Goal: Task Accomplishment & Management: Use online tool/utility

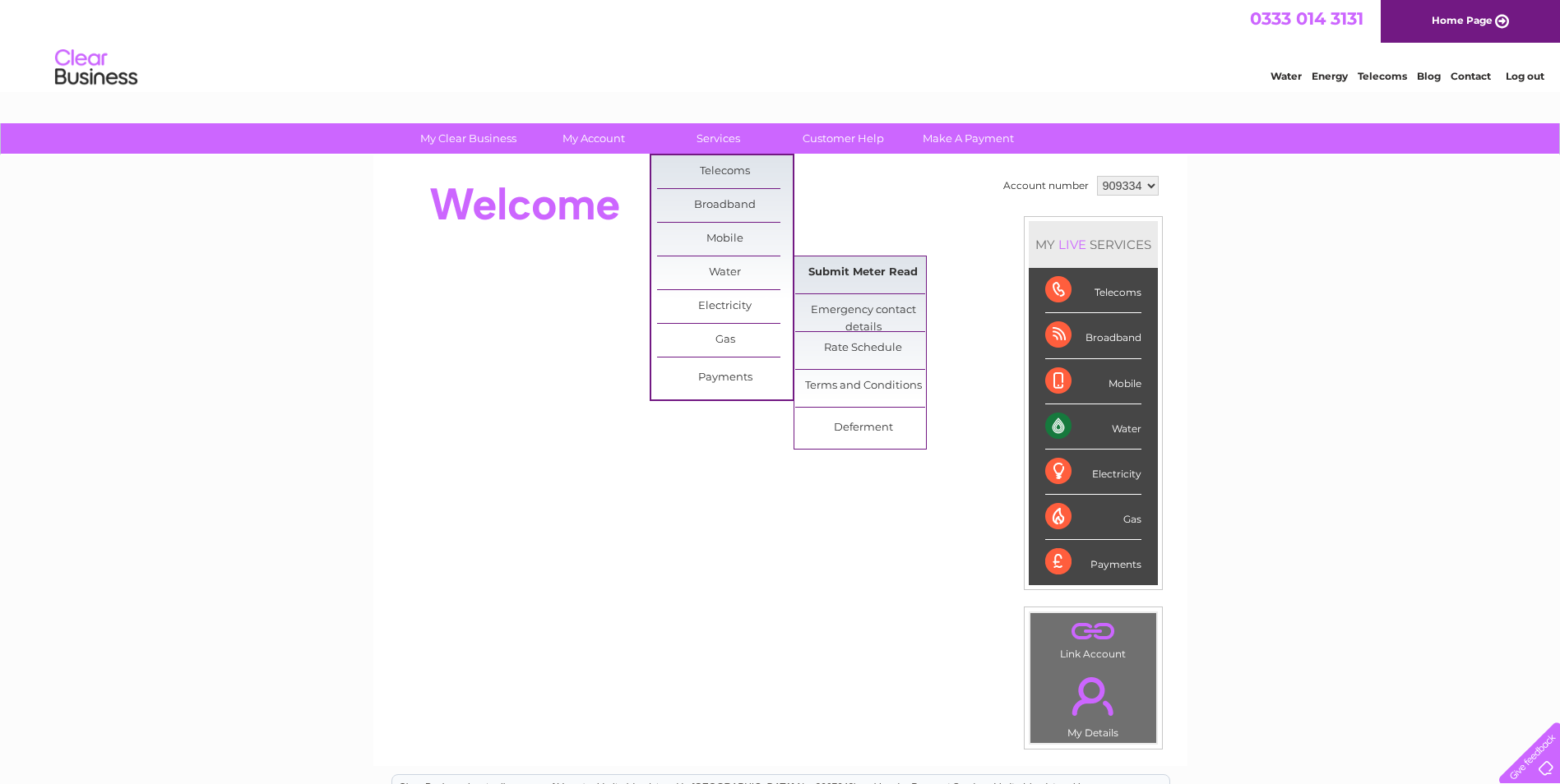
click at [837, 276] on link "Submit Meter Read" at bounding box center [863, 273] width 135 height 33
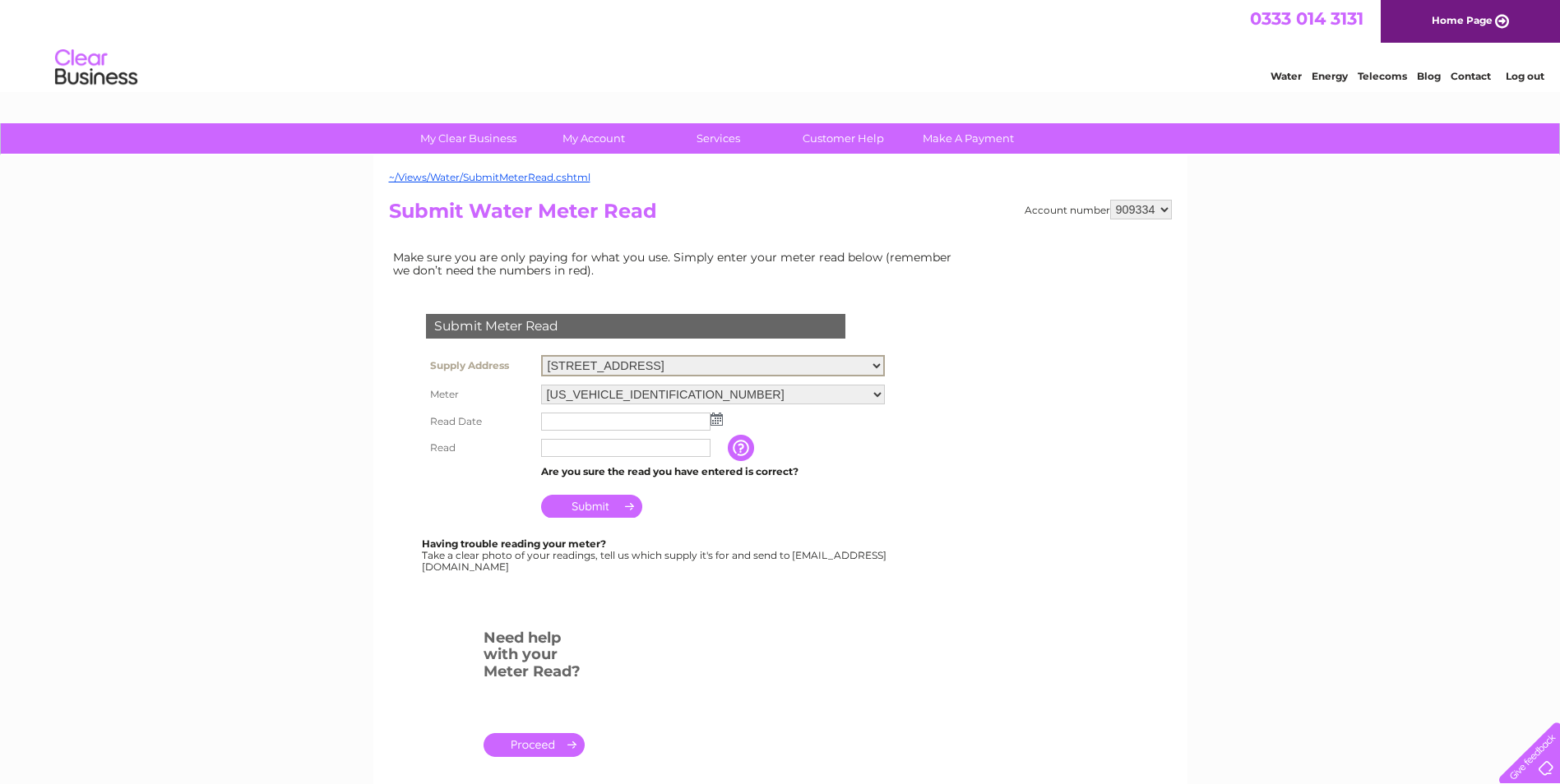
click at [878, 365] on select "Crookedshaws Farm, Kelso, Roxburghshire, TD5 8PS Primside Farm, Taps And Trough…" at bounding box center [713, 365] width 344 height 21
select select "550752"
click at [541, 355] on select "Crookedshaws Farm, Kelso, Roxburghshire, TD5 8PS Primside Farm, Taps And Trough…" at bounding box center [713, 365] width 344 height 21
click at [716, 418] on img at bounding box center [717, 417] width 12 height 13
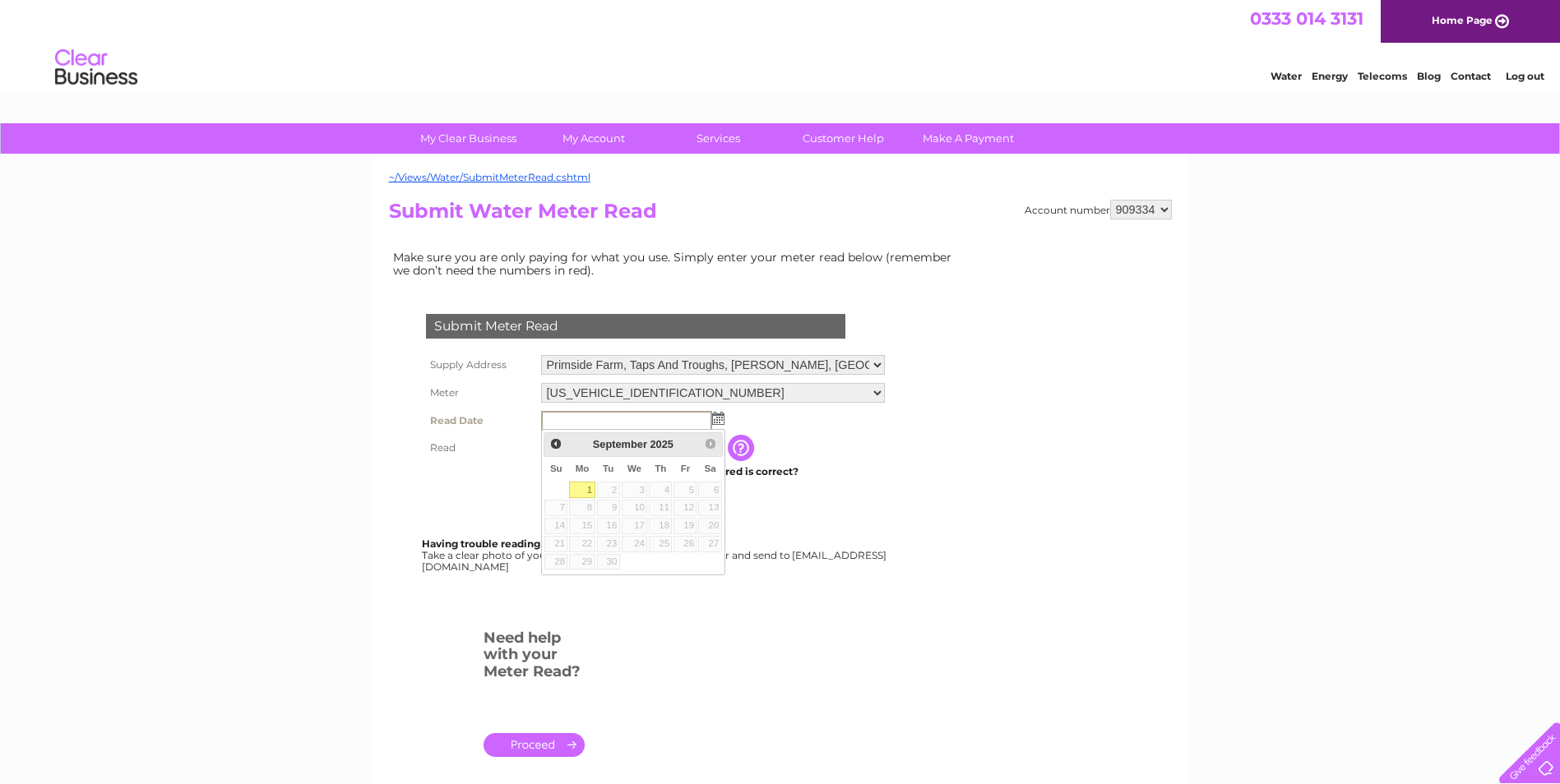
click at [580, 489] on link "1" at bounding box center [582, 490] width 26 height 16
type input "[DATE]"
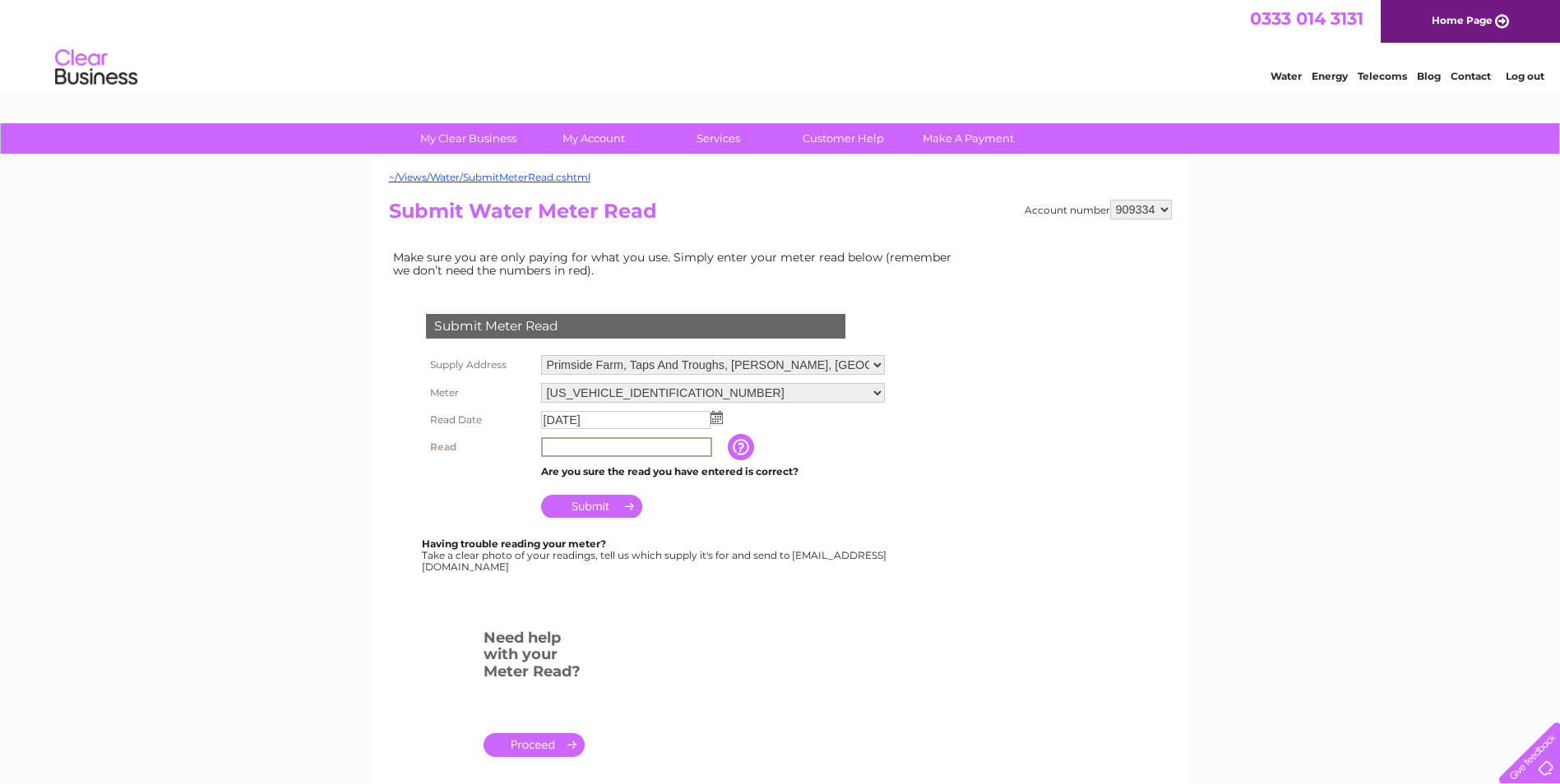
click at [560, 449] on input "text" at bounding box center [627, 447] width 171 height 20
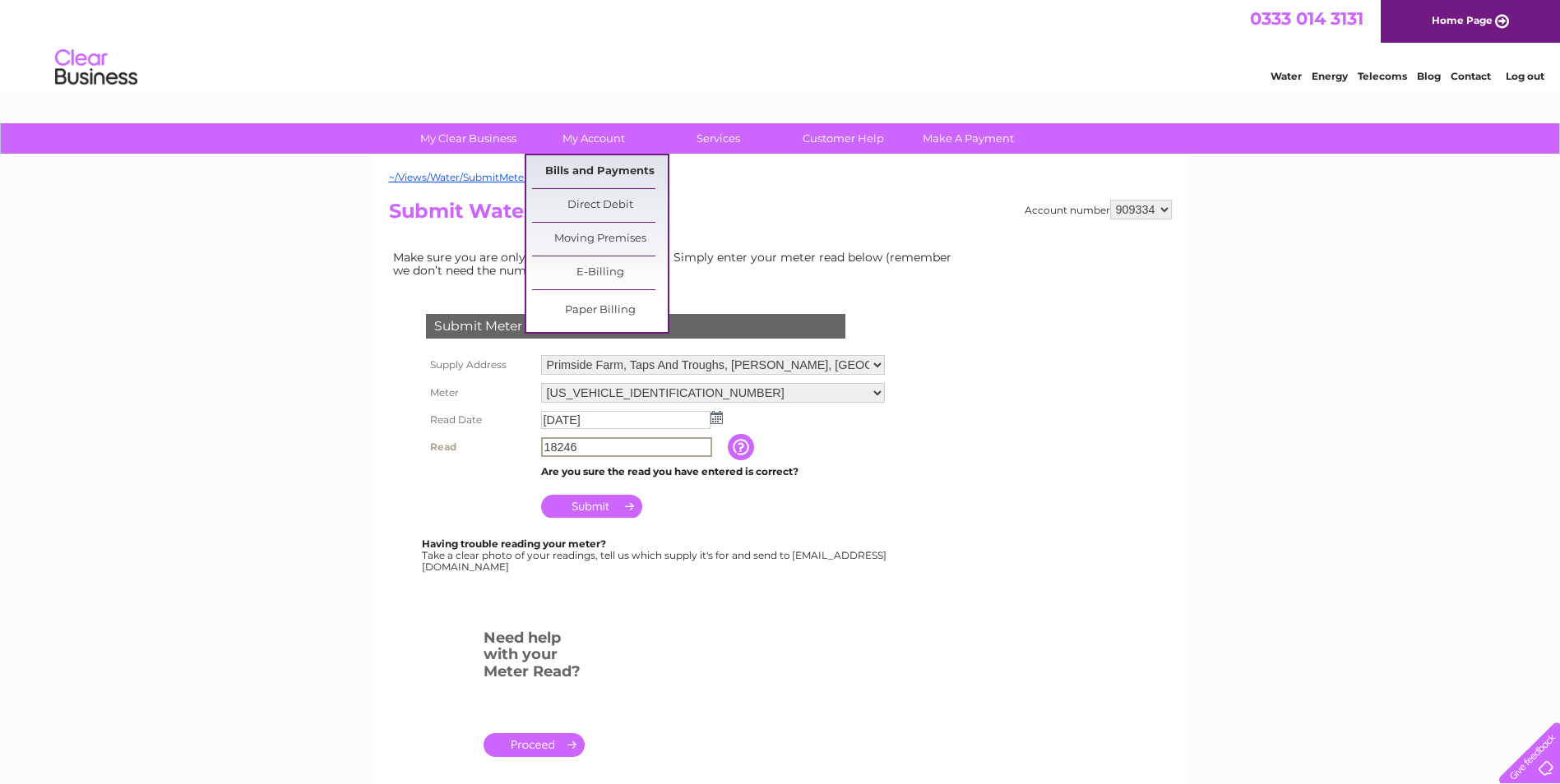
type input "18246"
click at [575, 163] on link "Bills and Payments" at bounding box center [599, 172] width 135 height 33
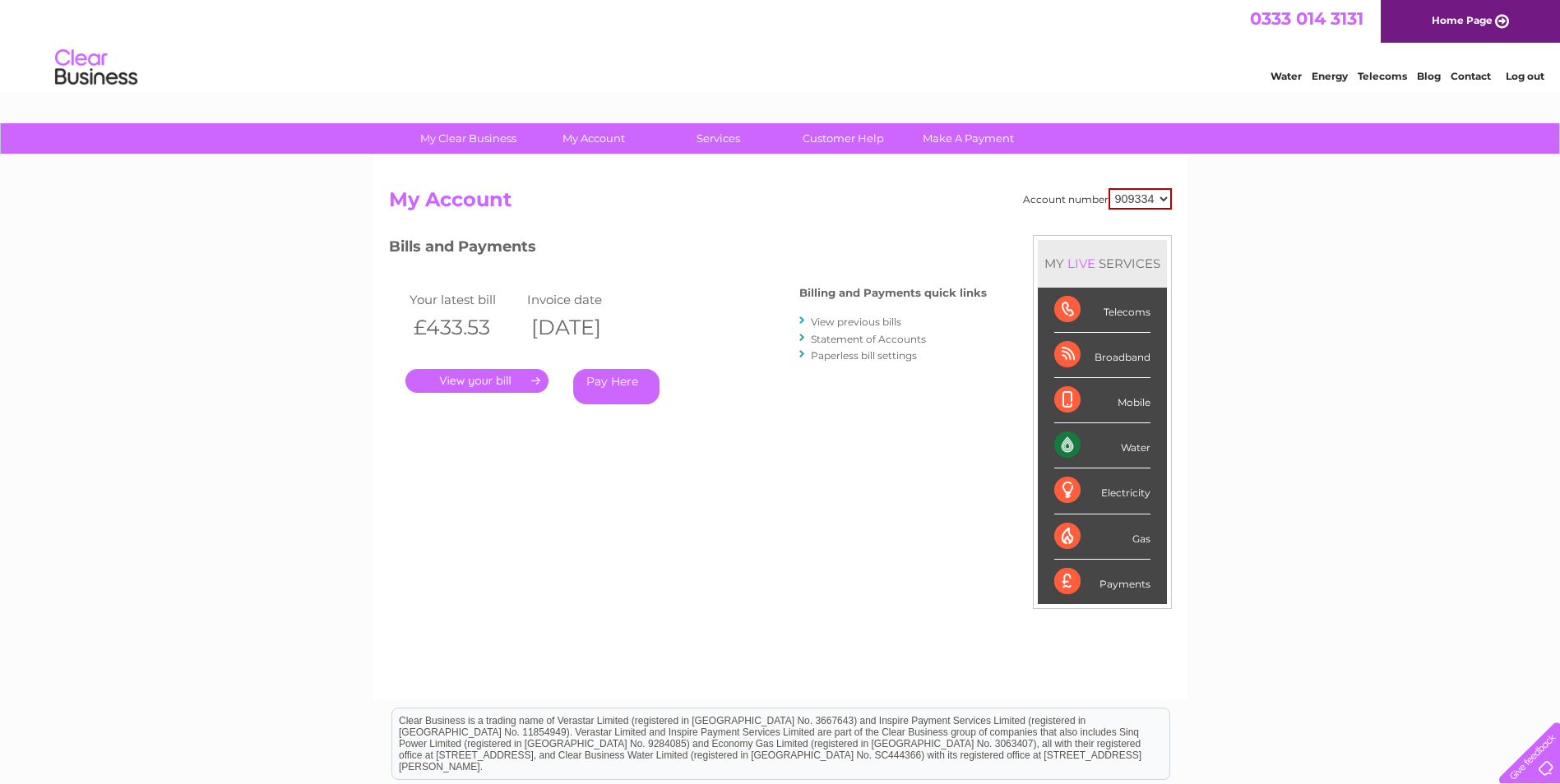
click at [467, 379] on link "." at bounding box center [477, 381] width 143 height 24
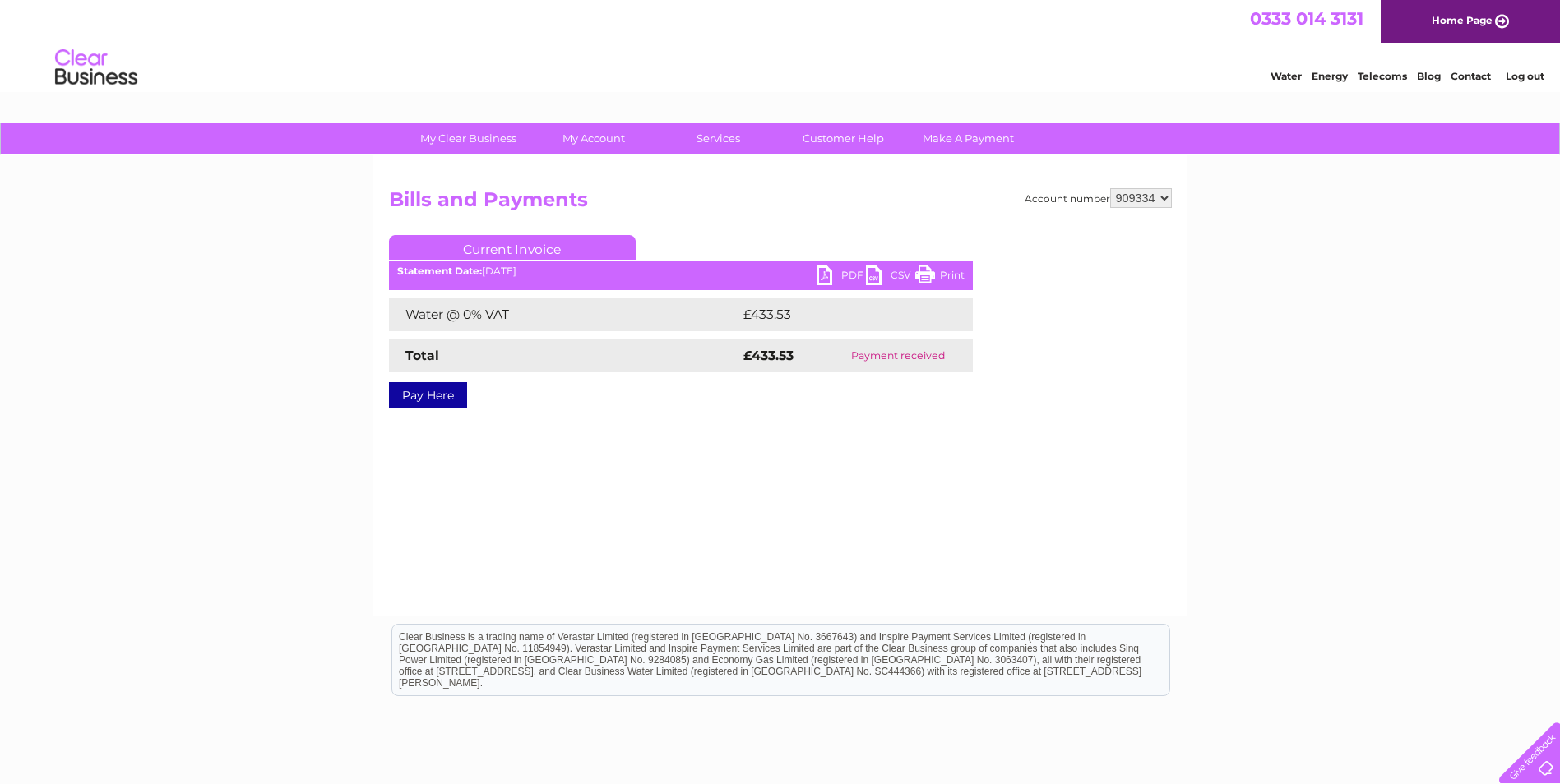
click at [821, 276] on link "PDF" at bounding box center [842, 277] width 50 height 24
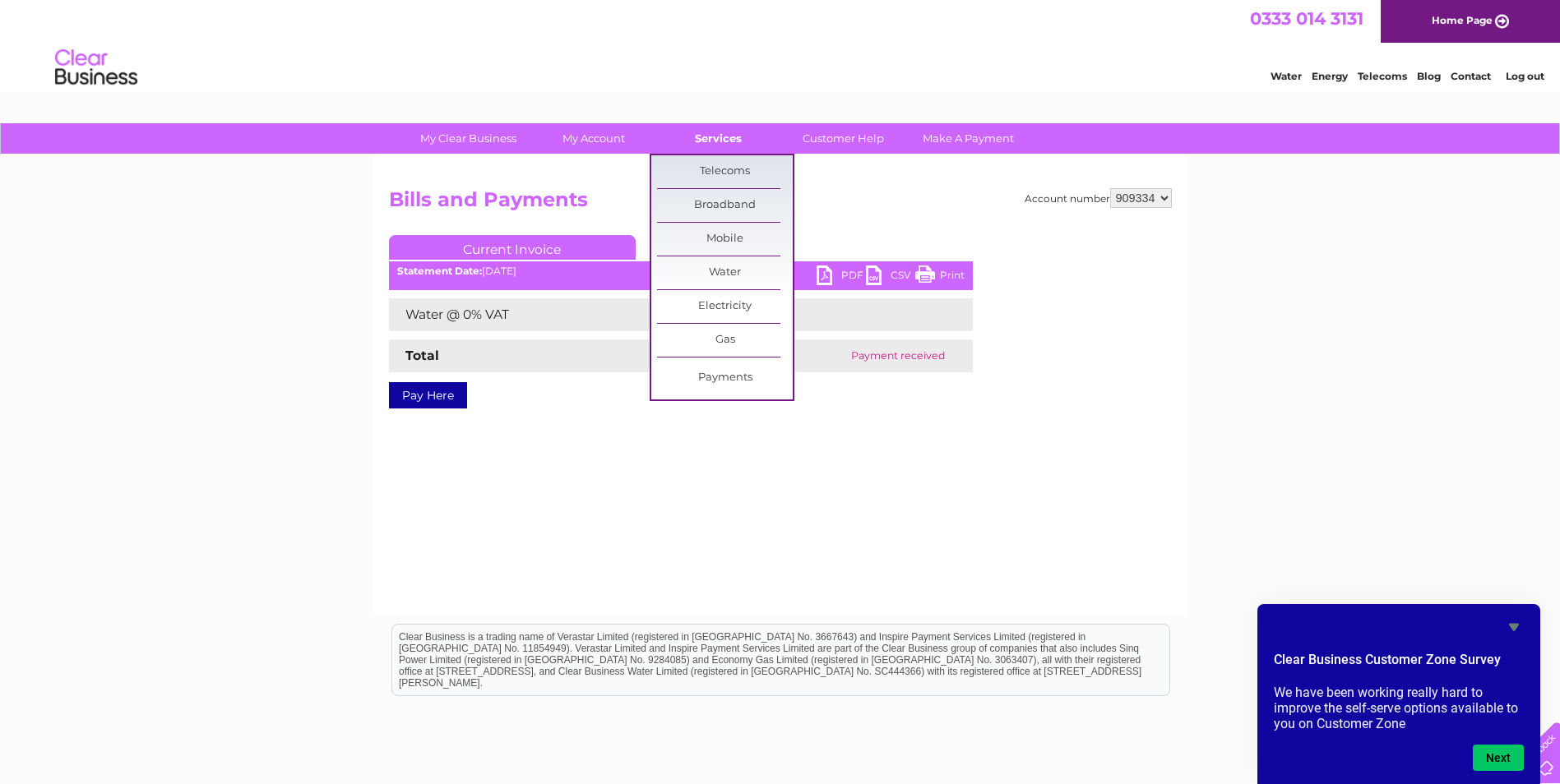
click at [711, 135] on link "Services" at bounding box center [718, 139] width 135 height 31
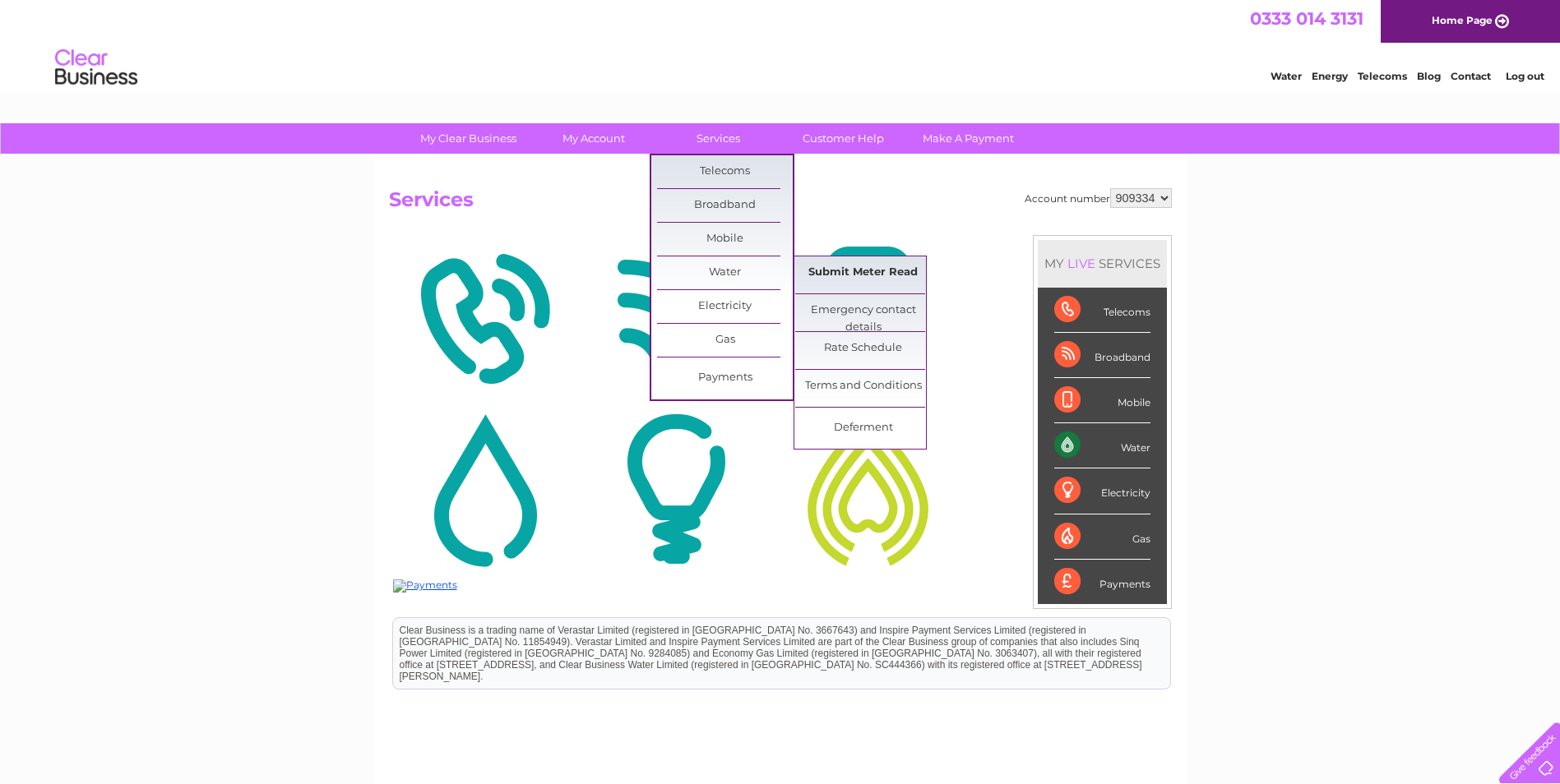
click at [896, 271] on link "Submit Meter Read" at bounding box center [863, 273] width 135 height 33
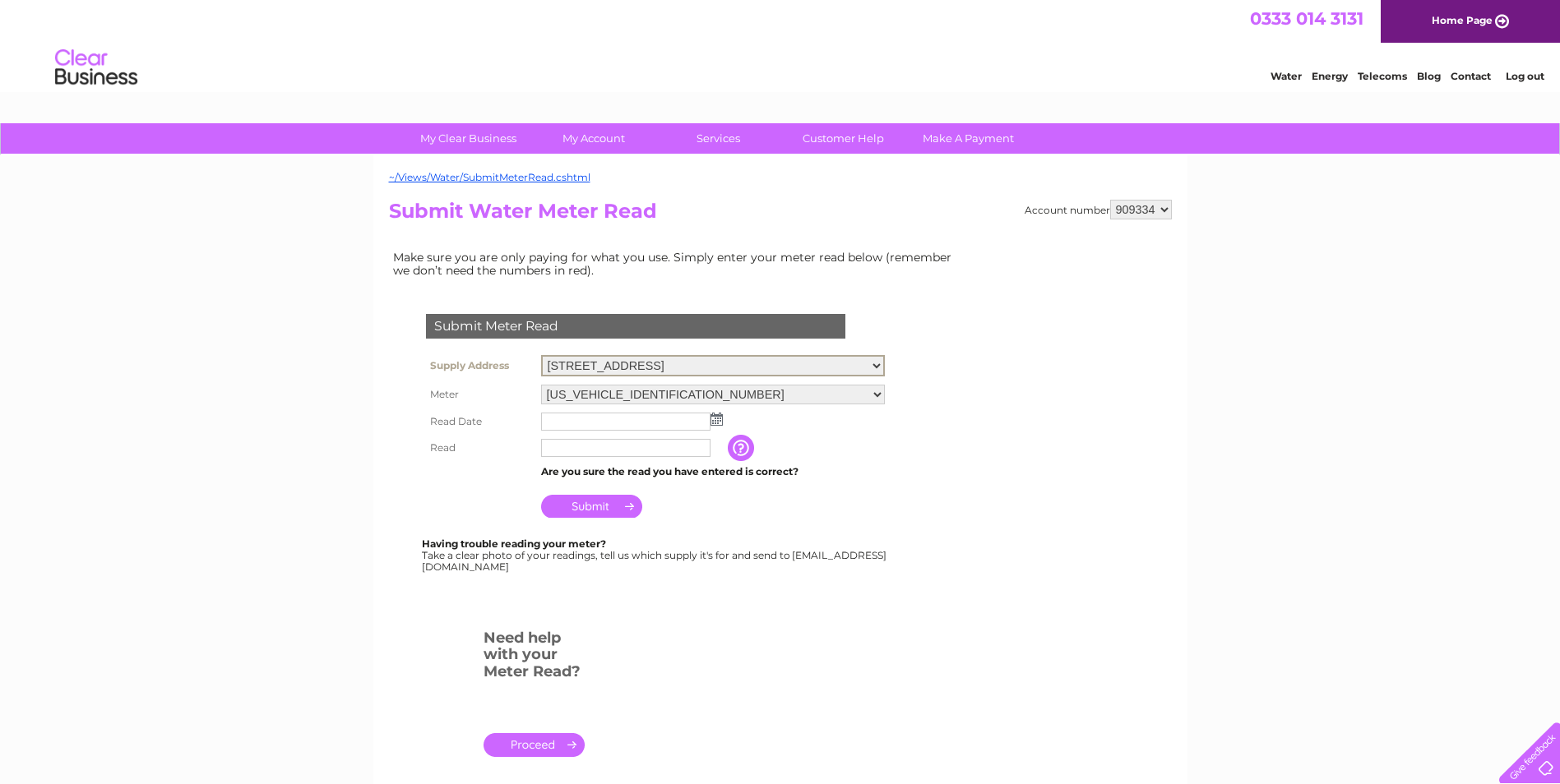
click at [878, 366] on select "Crookedshaws Farm, Kelso, Roxburghshire, TD5 8PS Primside Farm, Taps And Trough…" at bounding box center [713, 365] width 344 height 21
select select "550752"
click at [541, 355] on select "Crookedshaws Farm, Kelso, Roxburghshire, TD5 8PS Primside Farm, Taps And Trough…" at bounding box center [713, 365] width 344 height 21
click at [716, 417] on img at bounding box center [717, 417] width 12 height 13
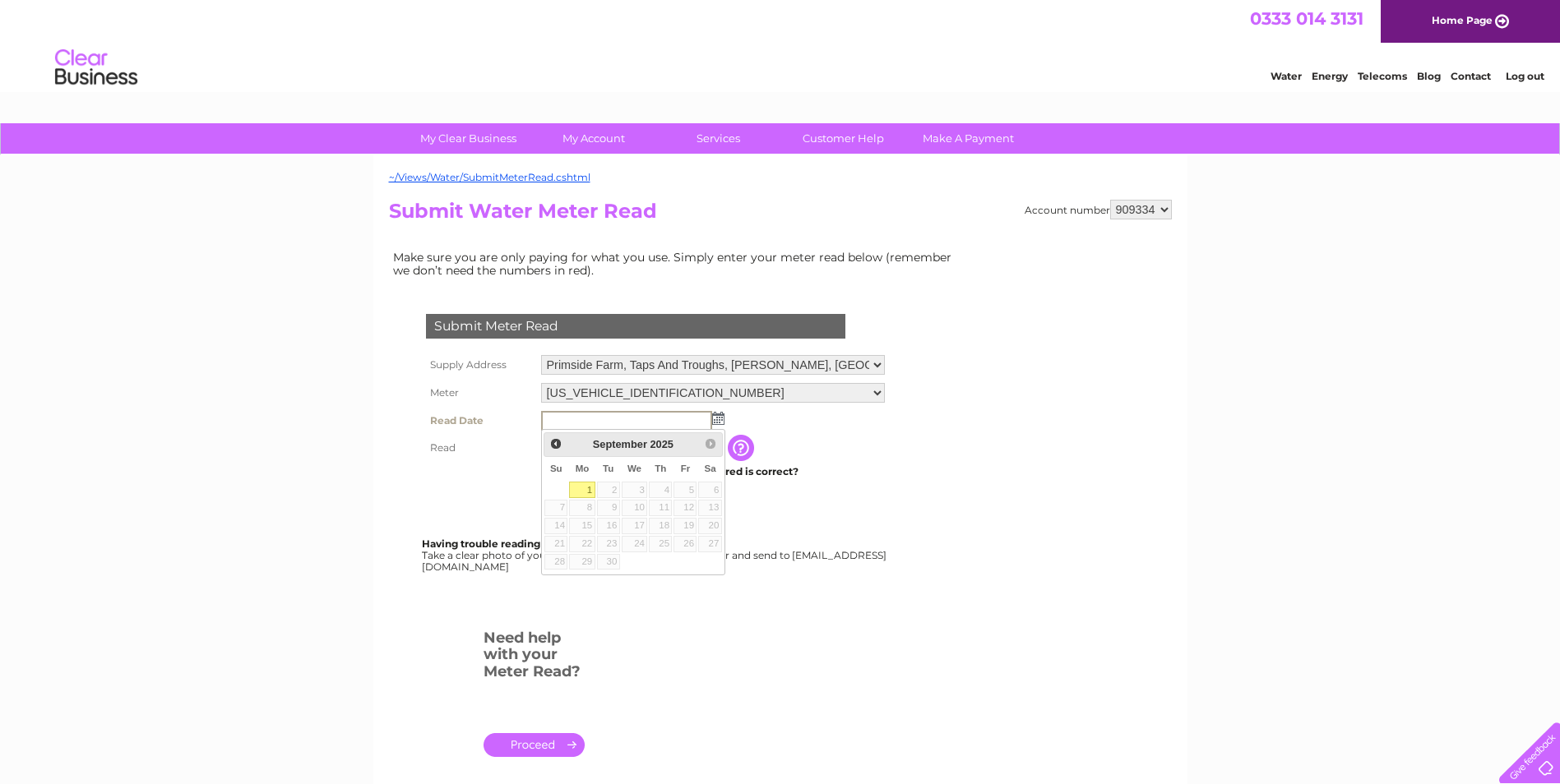
click at [582, 490] on link "1" at bounding box center [582, 490] width 26 height 16
type input "[DATE]"
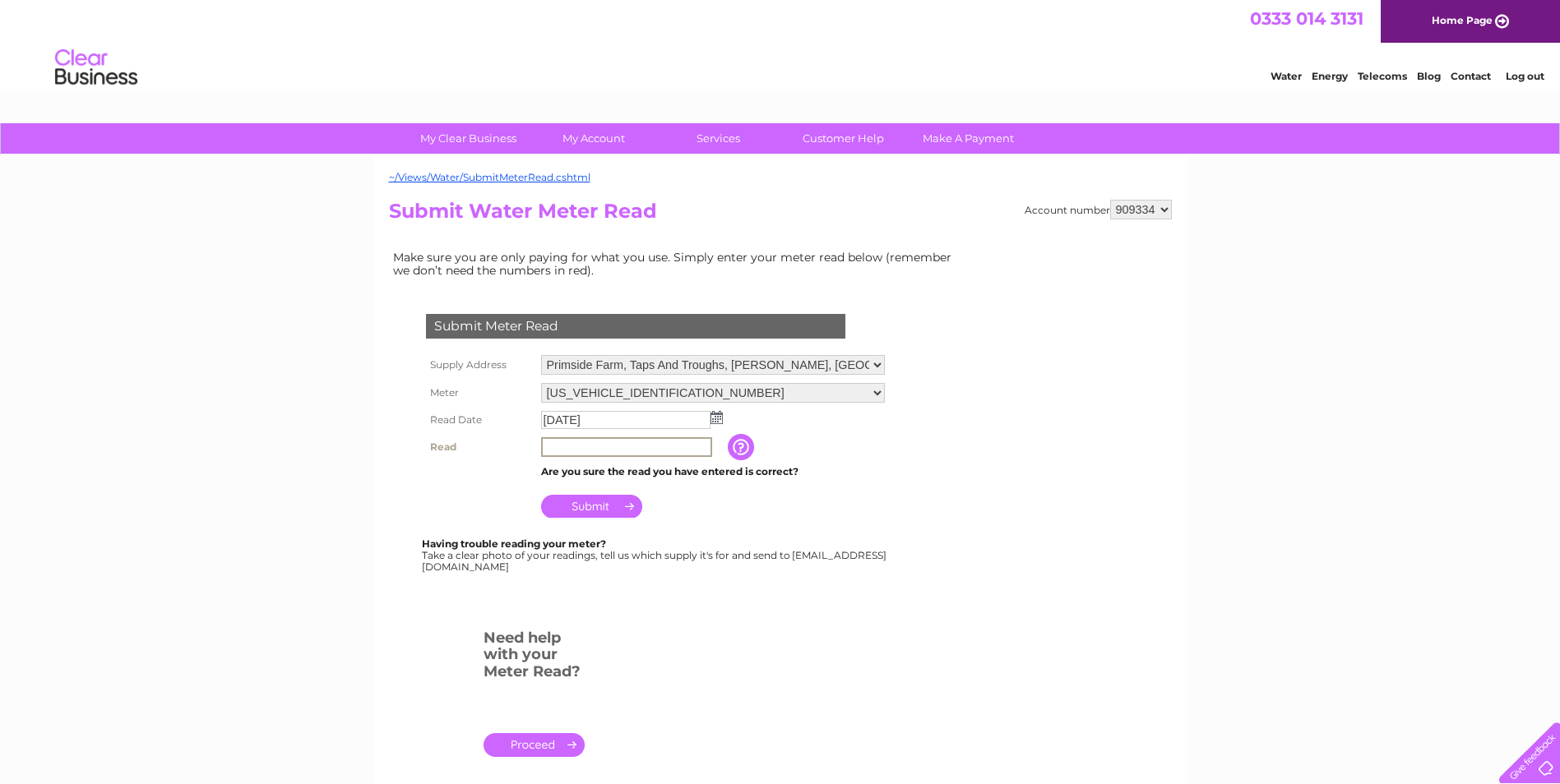
click at [557, 448] on input "text" at bounding box center [627, 447] width 171 height 20
type input "18246"
click at [598, 502] on input "Submit" at bounding box center [592, 504] width 101 height 23
